Goal: Find specific page/section: Find specific page/section

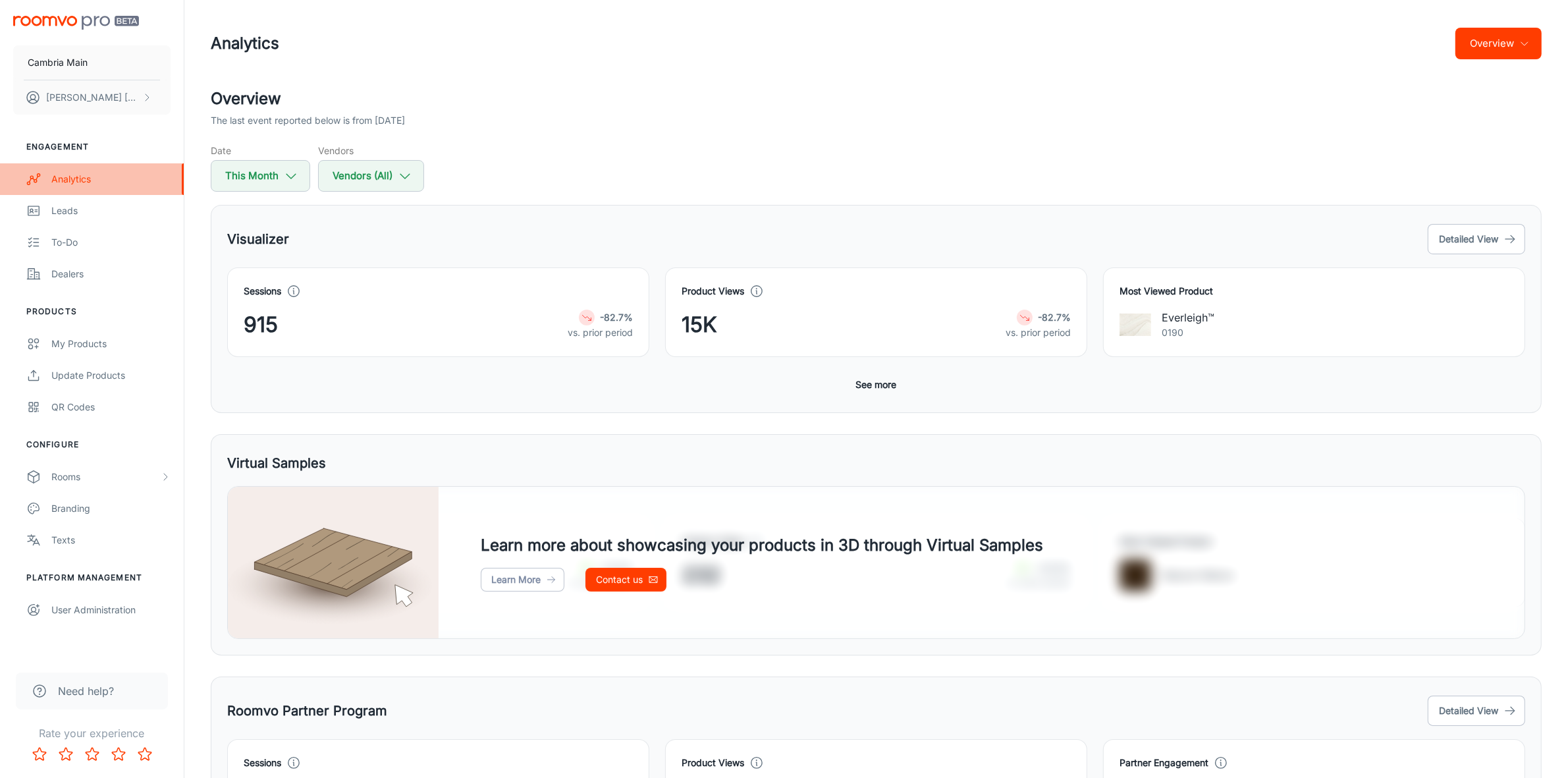
click at [74, 174] on div "Analytics" at bounding box center [111, 179] width 119 height 15
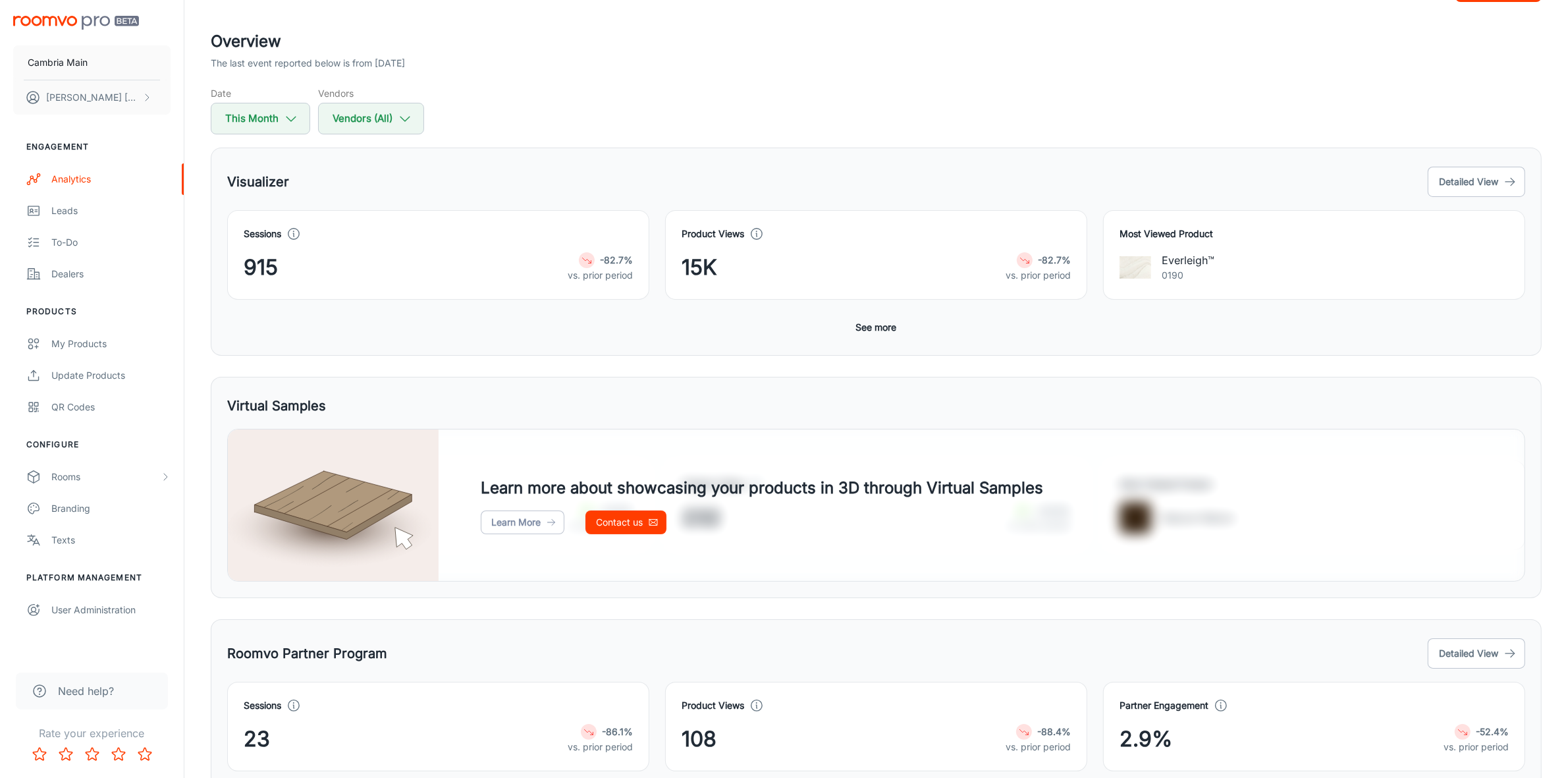
scroll to position [122, 0]
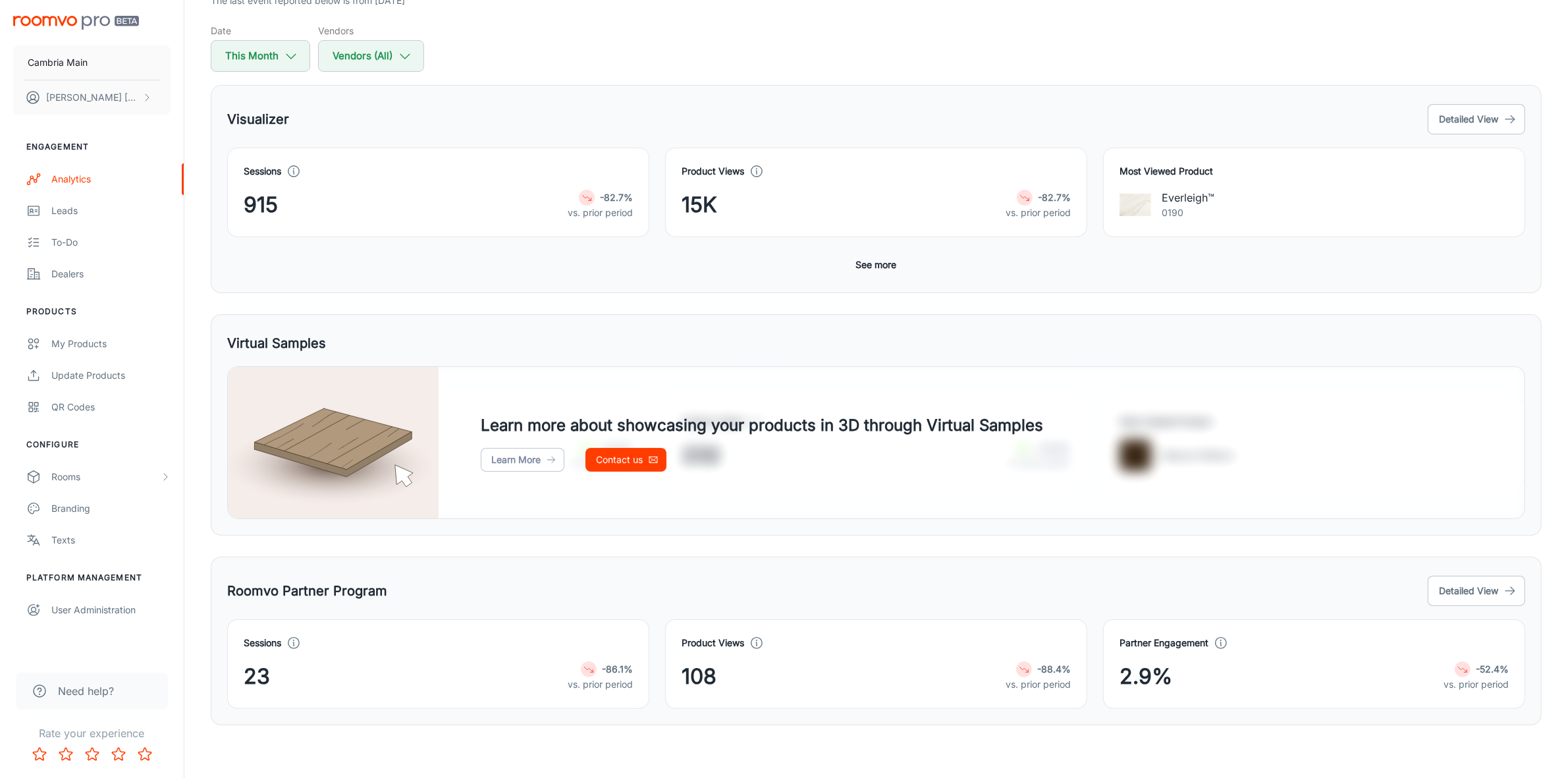
click at [884, 261] on button "See more" at bounding box center [876, 264] width 51 height 23
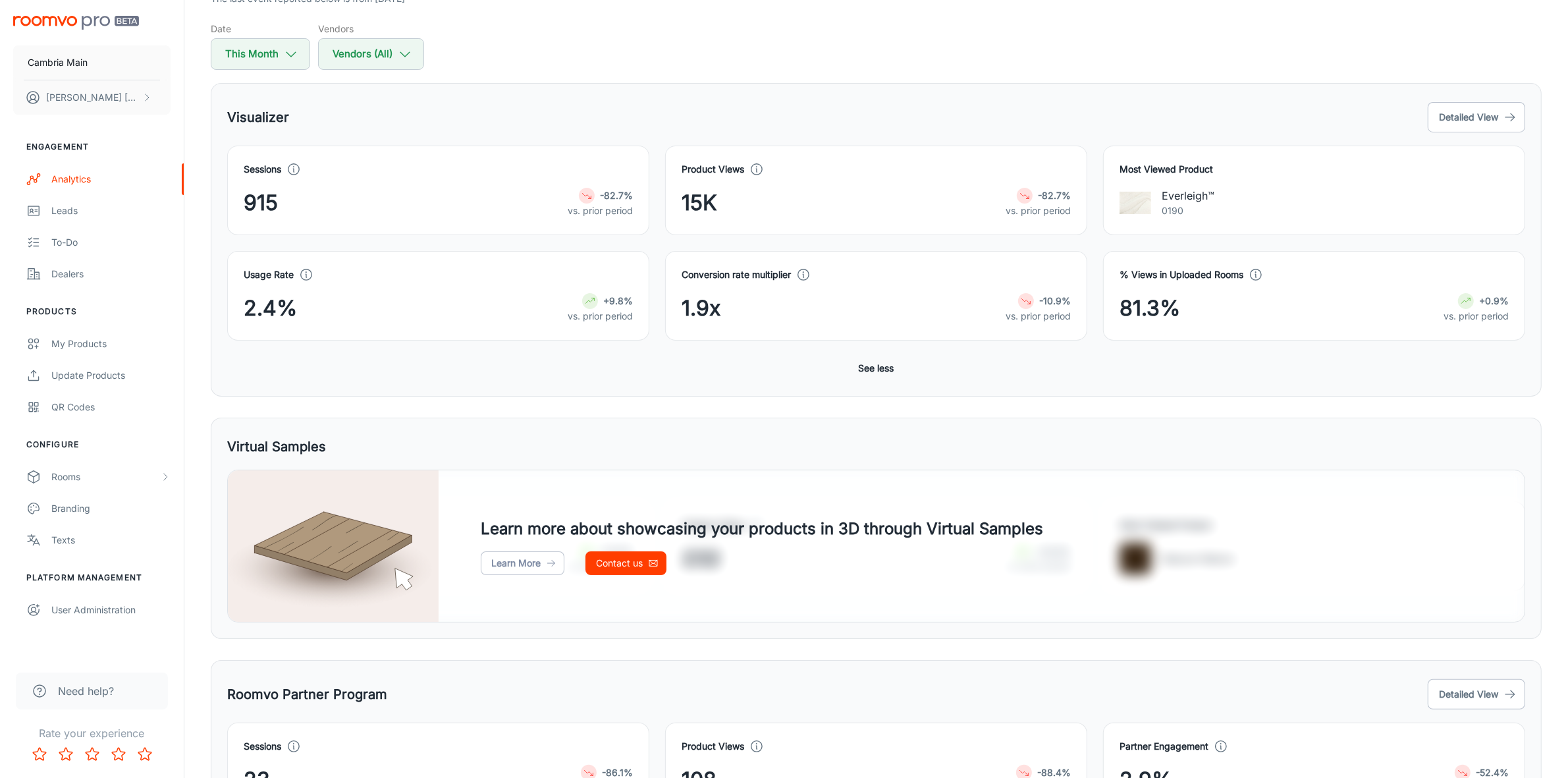
scroll to position [0, 0]
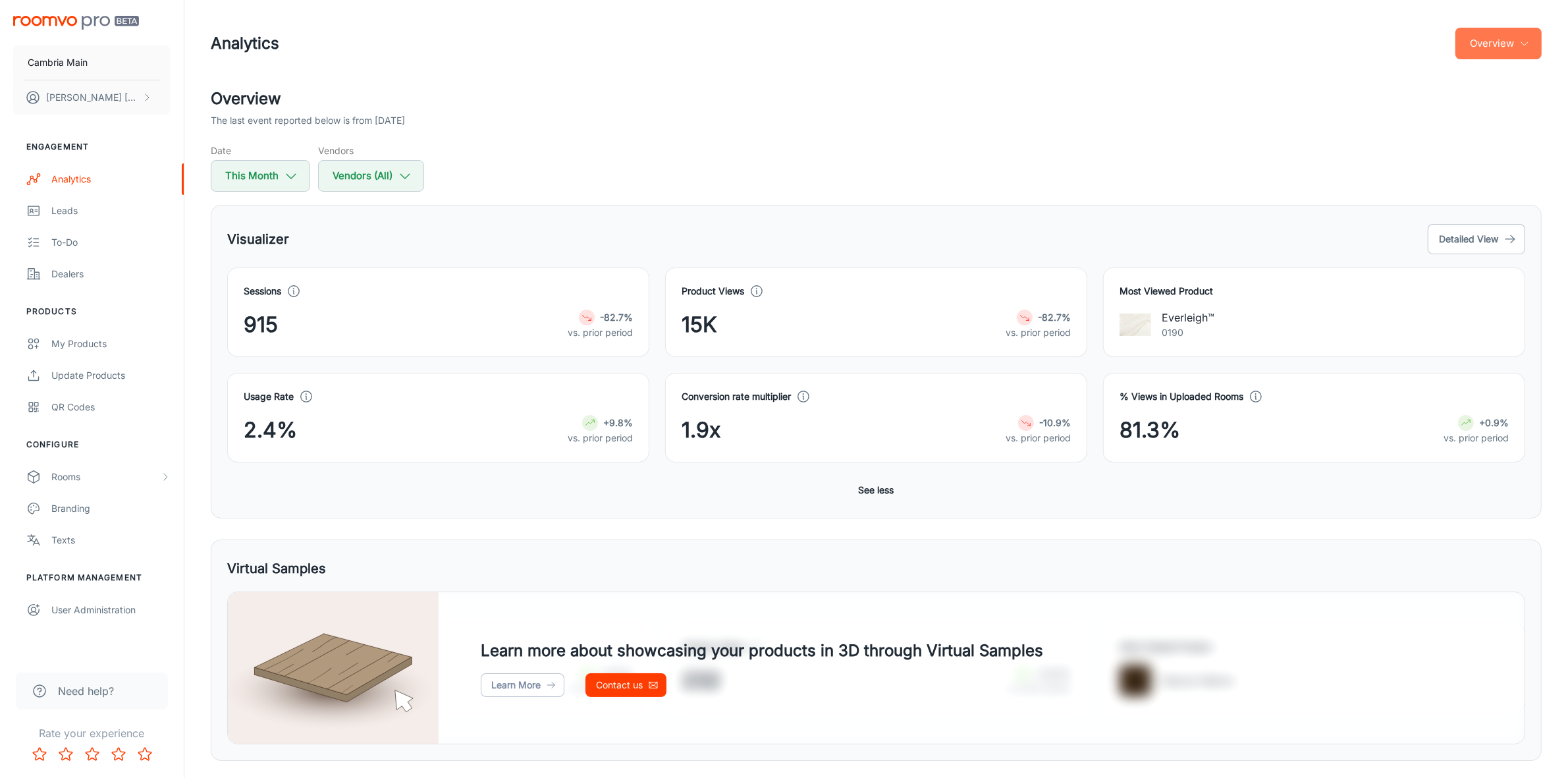
click at [1495, 33] on button "Overview" at bounding box center [1498, 44] width 87 height 32
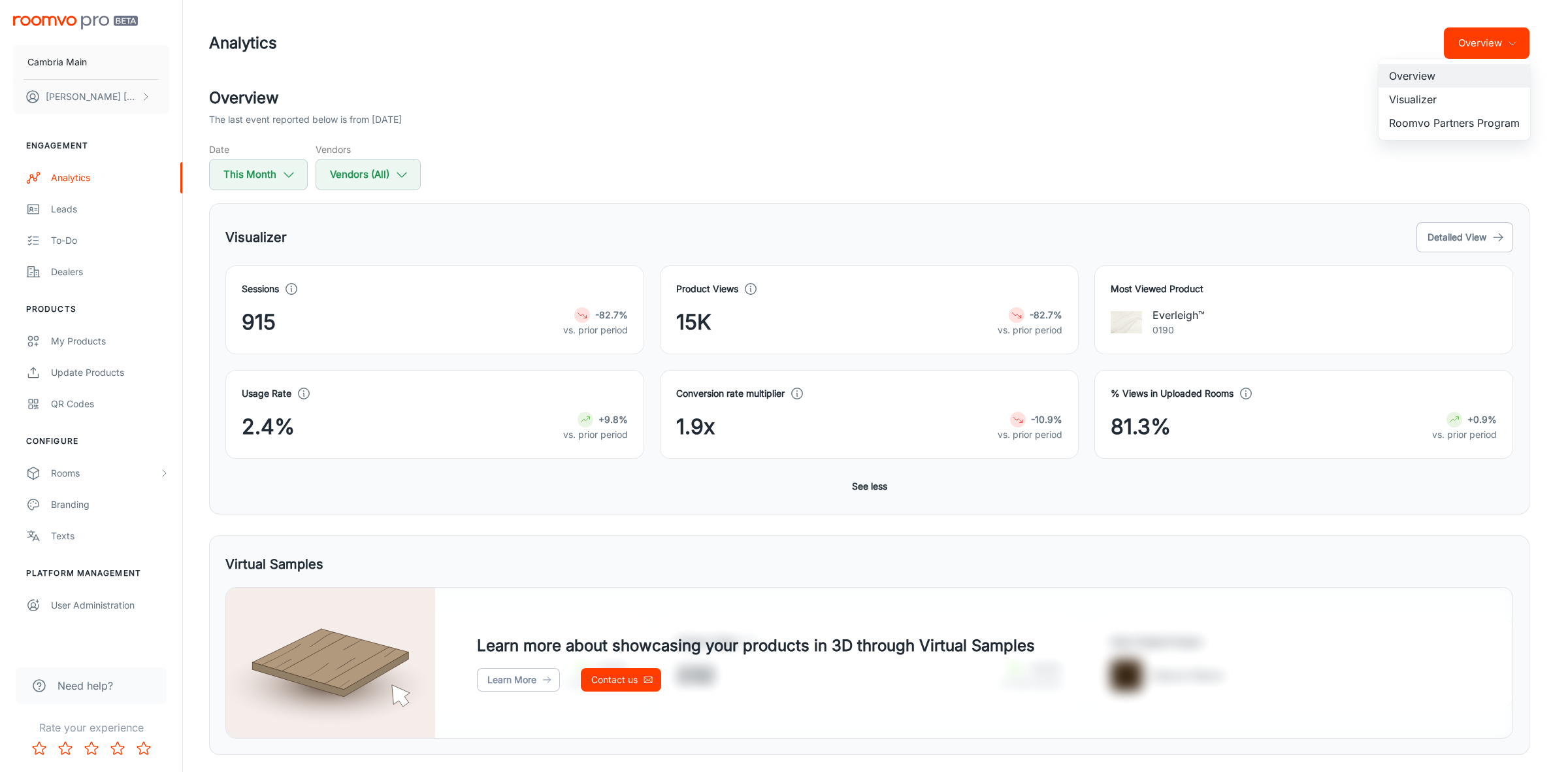
click at [1418, 94] on li "Visualizer" at bounding box center [1454, 99] width 152 height 23
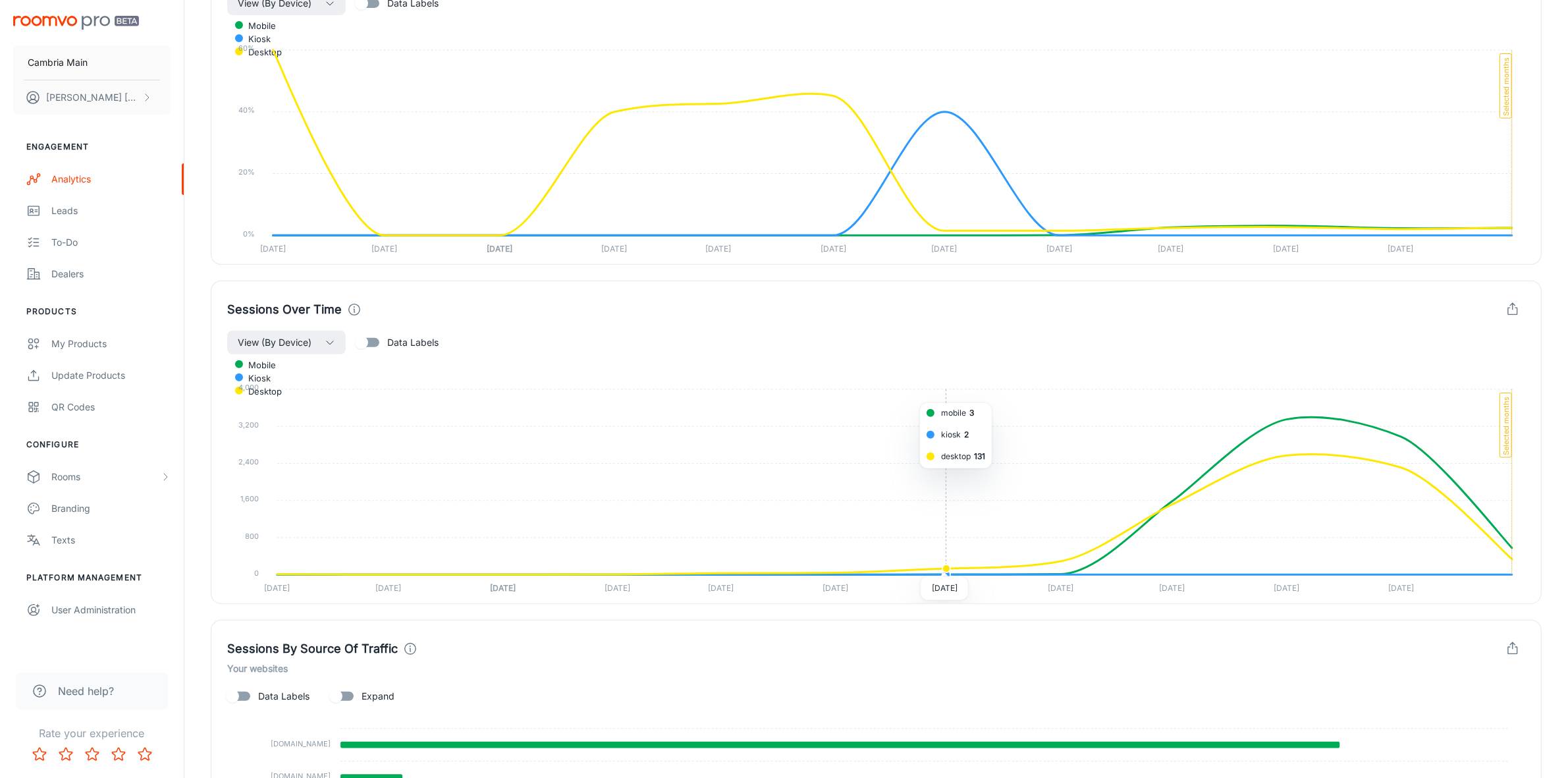
scroll to position [821, 0]
